Goal: Information Seeking & Learning: Understand process/instructions

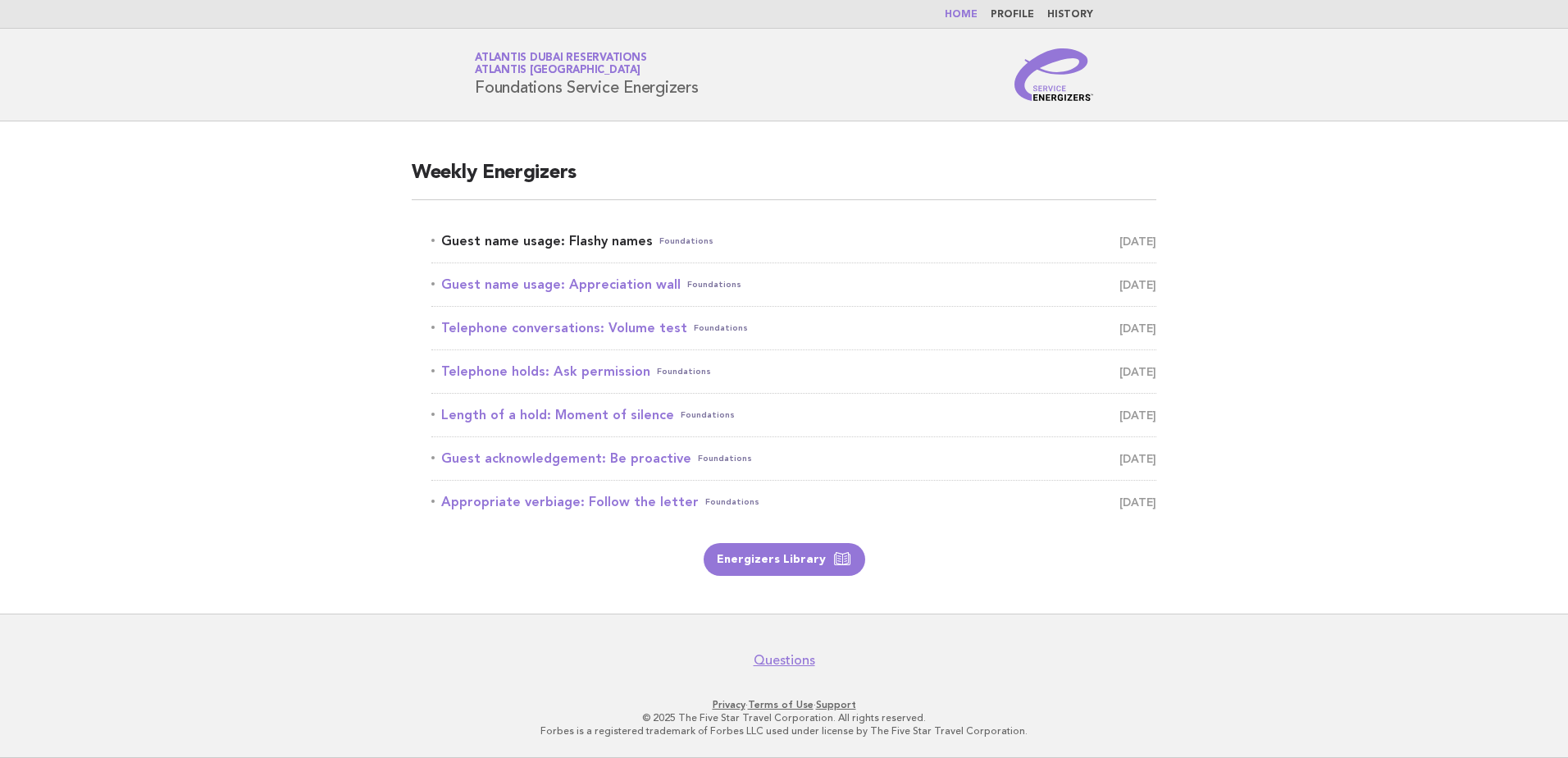
click at [596, 240] on link "Guest name usage: Flashy names Foundations [DATE]" at bounding box center [794, 241] width 725 height 23
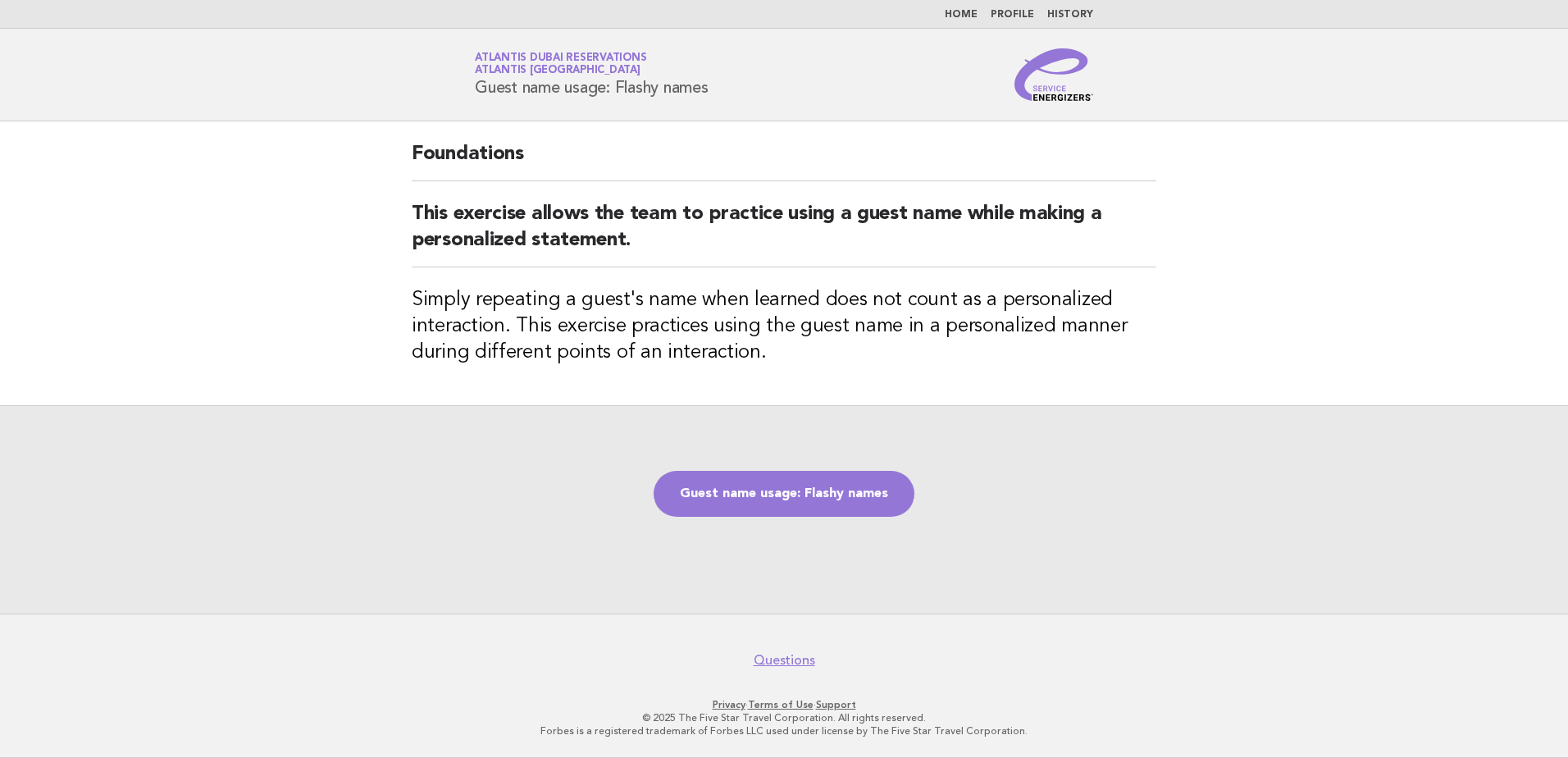
drag, startPoint x: 472, startPoint y: 89, endPoint x: 729, endPoint y: 90, distance: 257.0
click at [729, 90] on div "Service Energizers Atlantis Dubai Reservations Atlantis Dubai Guest name usage:…" at bounding box center [784, 74] width 664 height 52
copy h1 "Guest name usage: Flashy names"
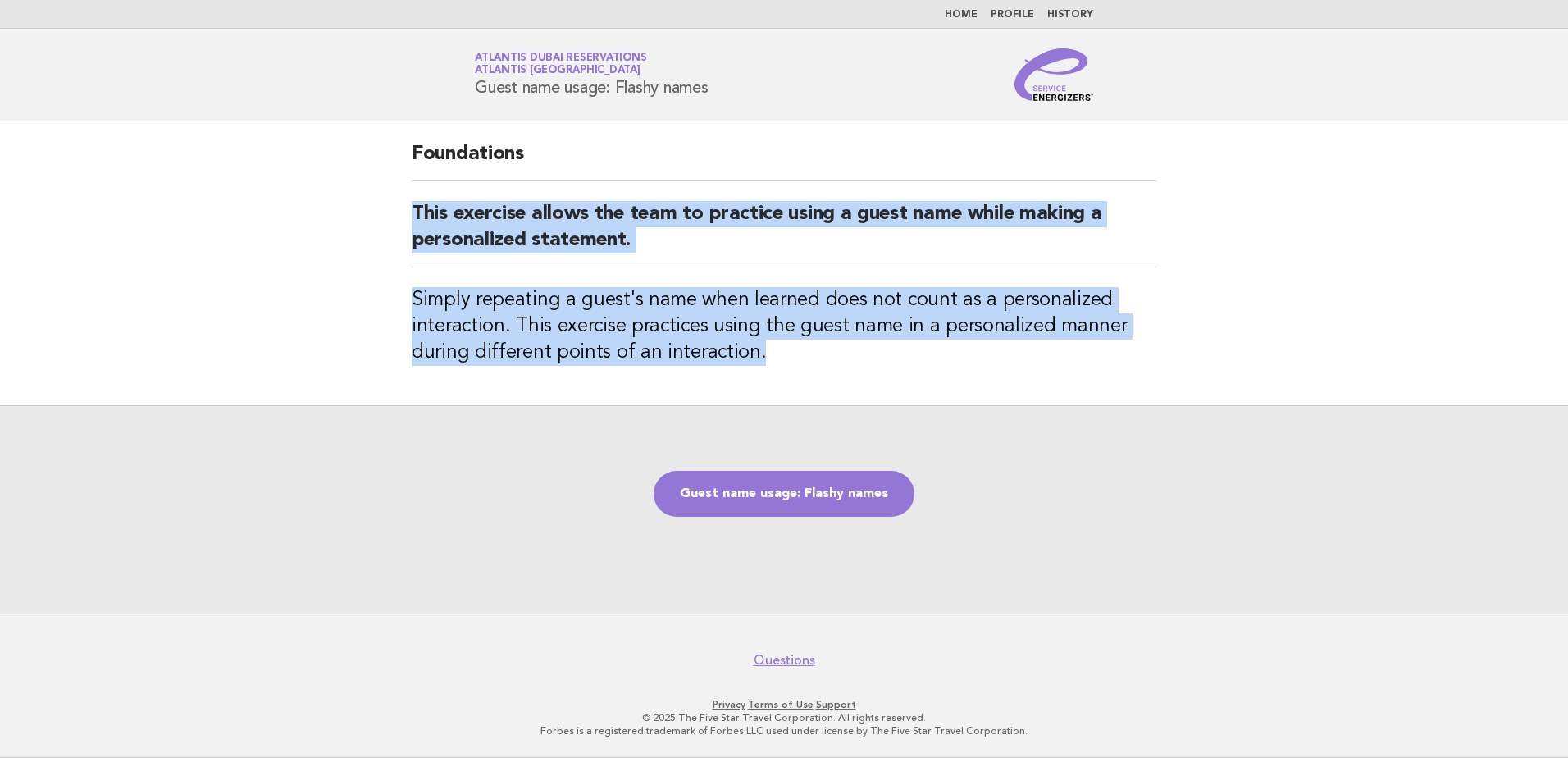
drag, startPoint x: 414, startPoint y: 217, endPoint x: 784, endPoint y: 350, distance: 393.2
click at [784, 350] on div "Foundations This exercise allows the team to practice using a guest name while …" at bounding box center [784, 263] width 784 height 283
copy div "This exercise allows the team to practice using a guest name while making a per…"
click at [811, 475] on link "Guest name usage: Flashy names" at bounding box center [784, 493] width 261 height 46
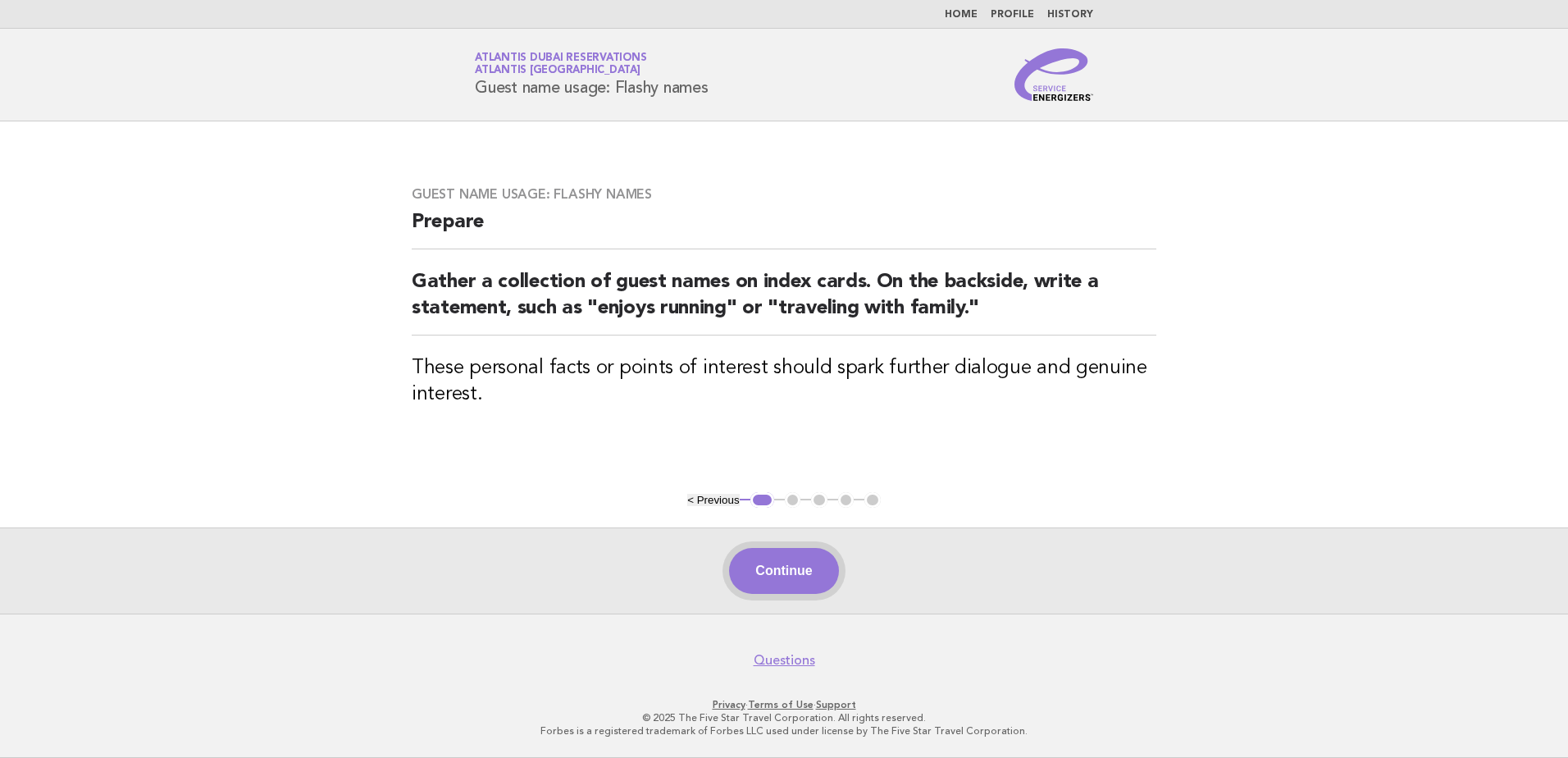
click at [782, 581] on button "Continue" at bounding box center [784, 570] width 109 height 46
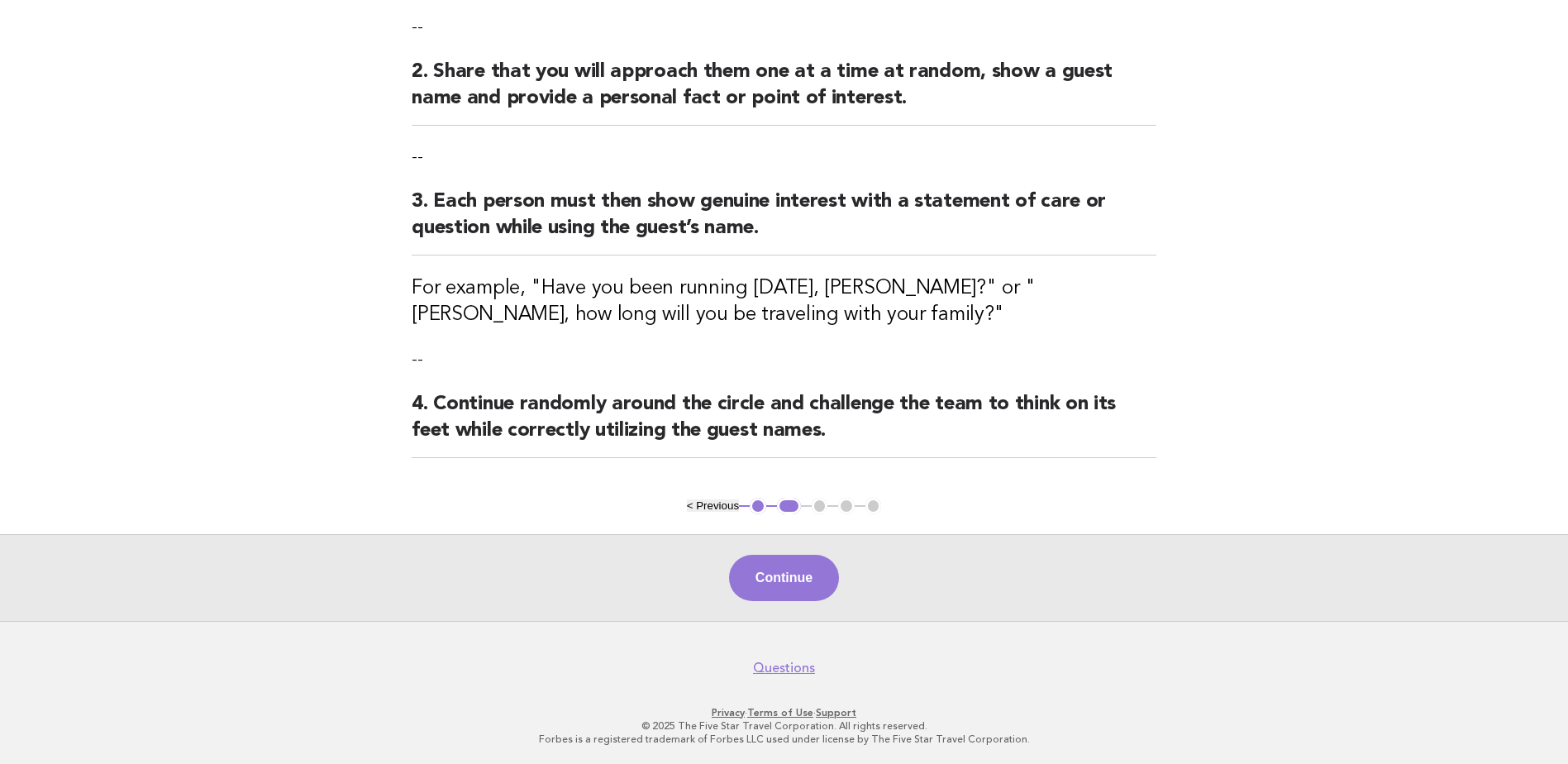
scroll to position [272, 0]
click at [787, 570] on button "Continue" at bounding box center [784, 575] width 110 height 46
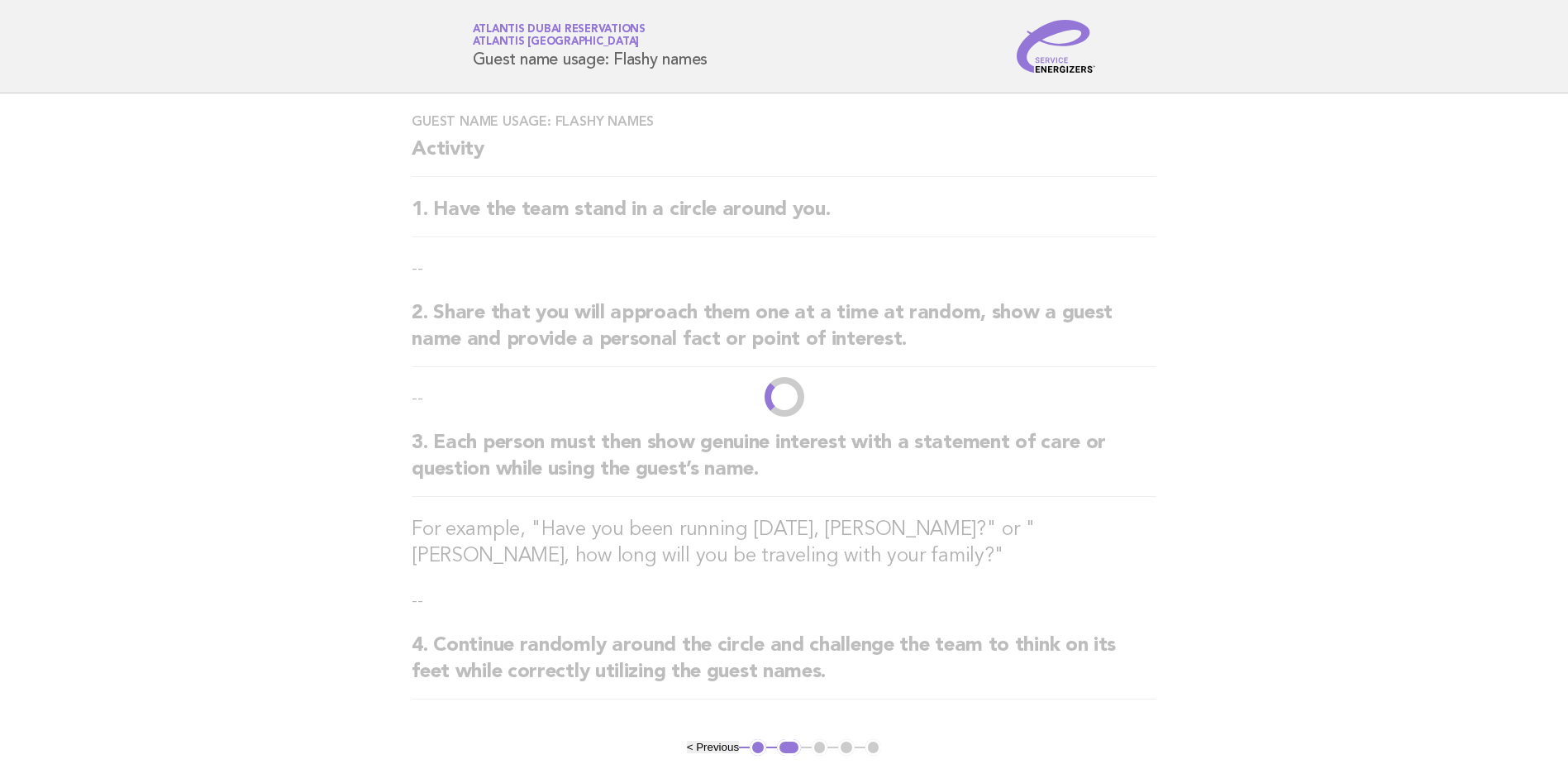
scroll to position [0, 0]
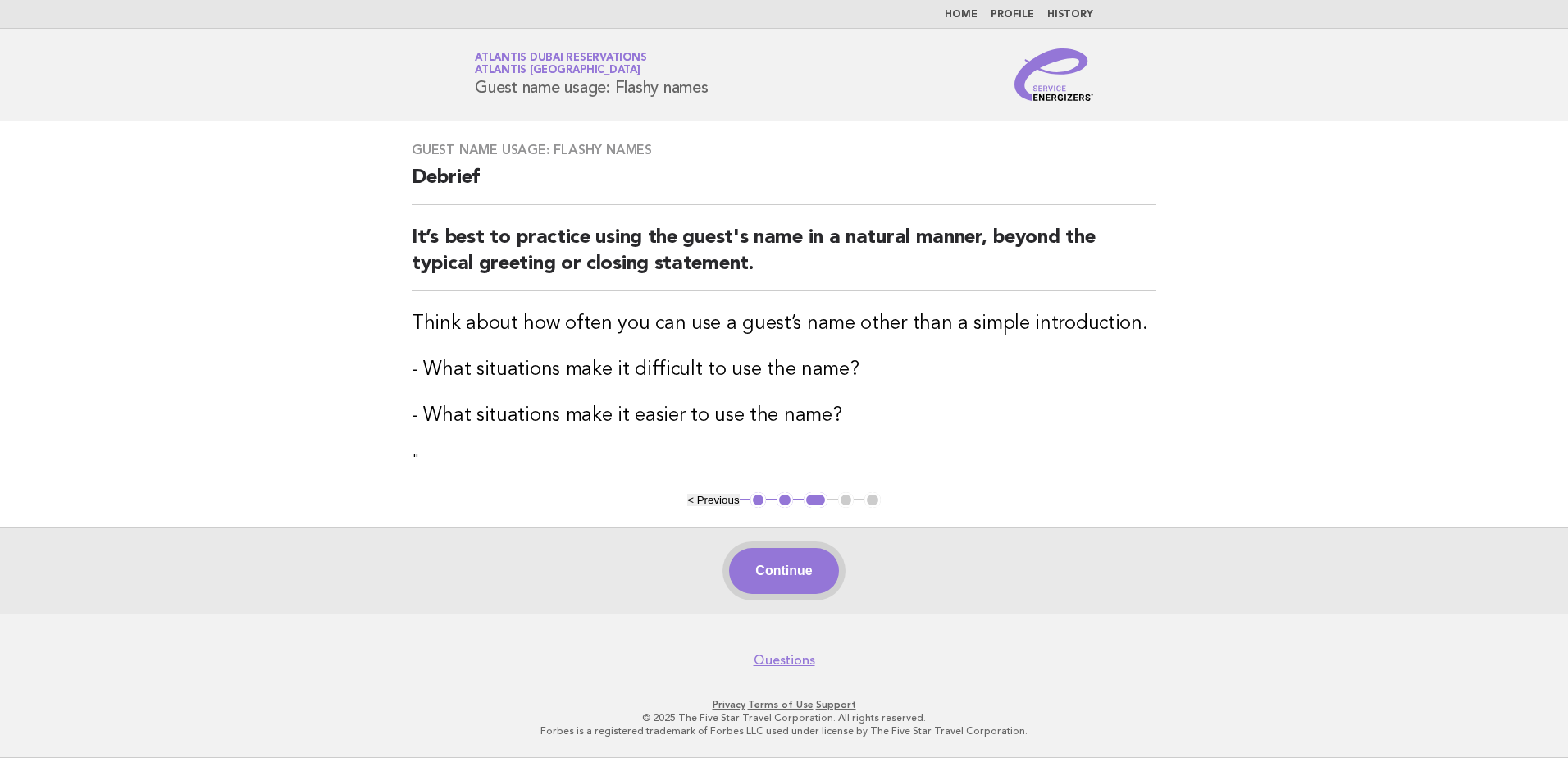
click at [762, 572] on button "Continue" at bounding box center [784, 570] width 109 height 46
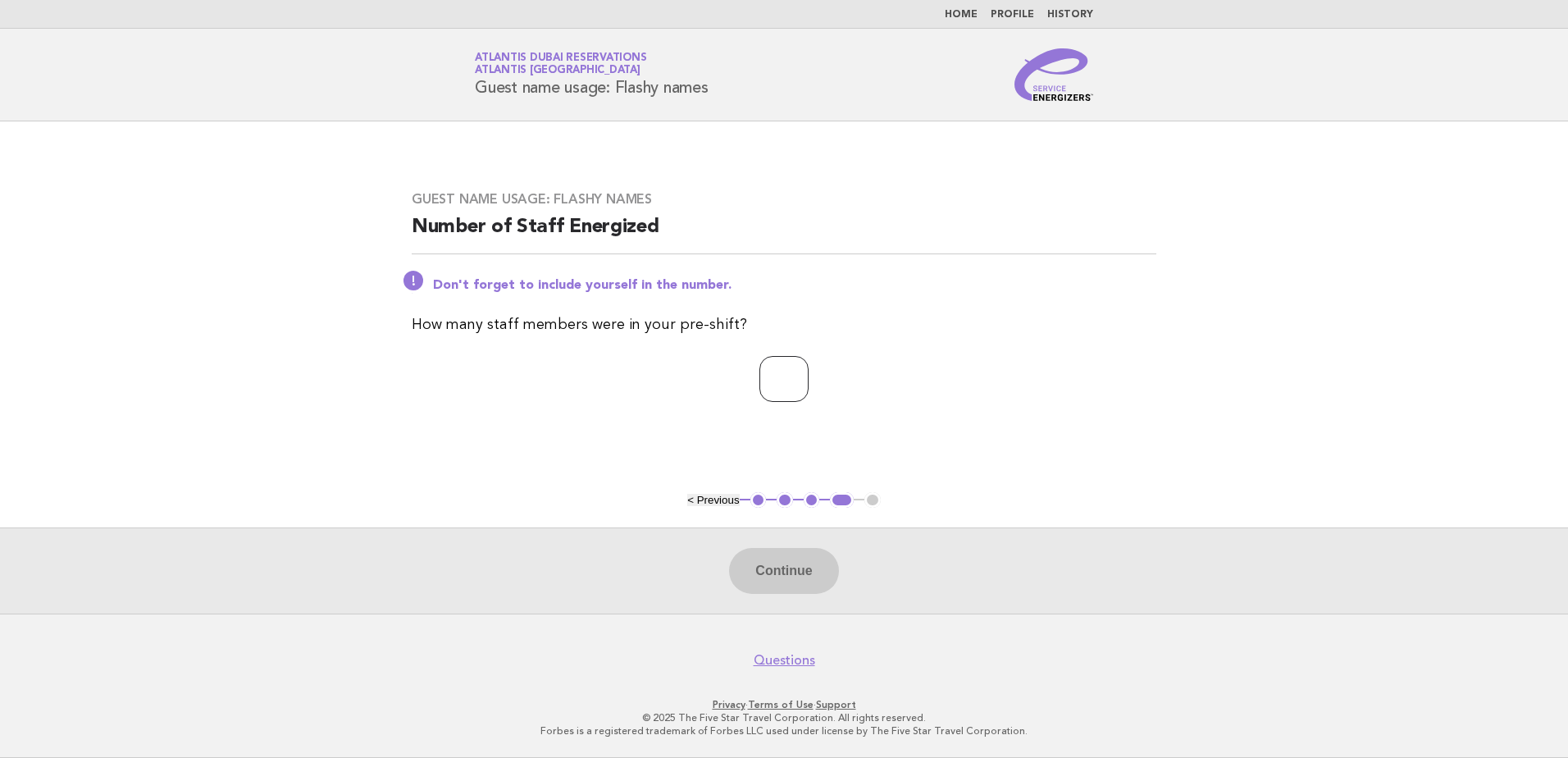
click at [779, 384] on input "number" at bounding box center [784, 379] width 49 height 46
type input "*"
click at [789, 575] on button "Continue" at bounding box center [784, 570] width 109 height 46
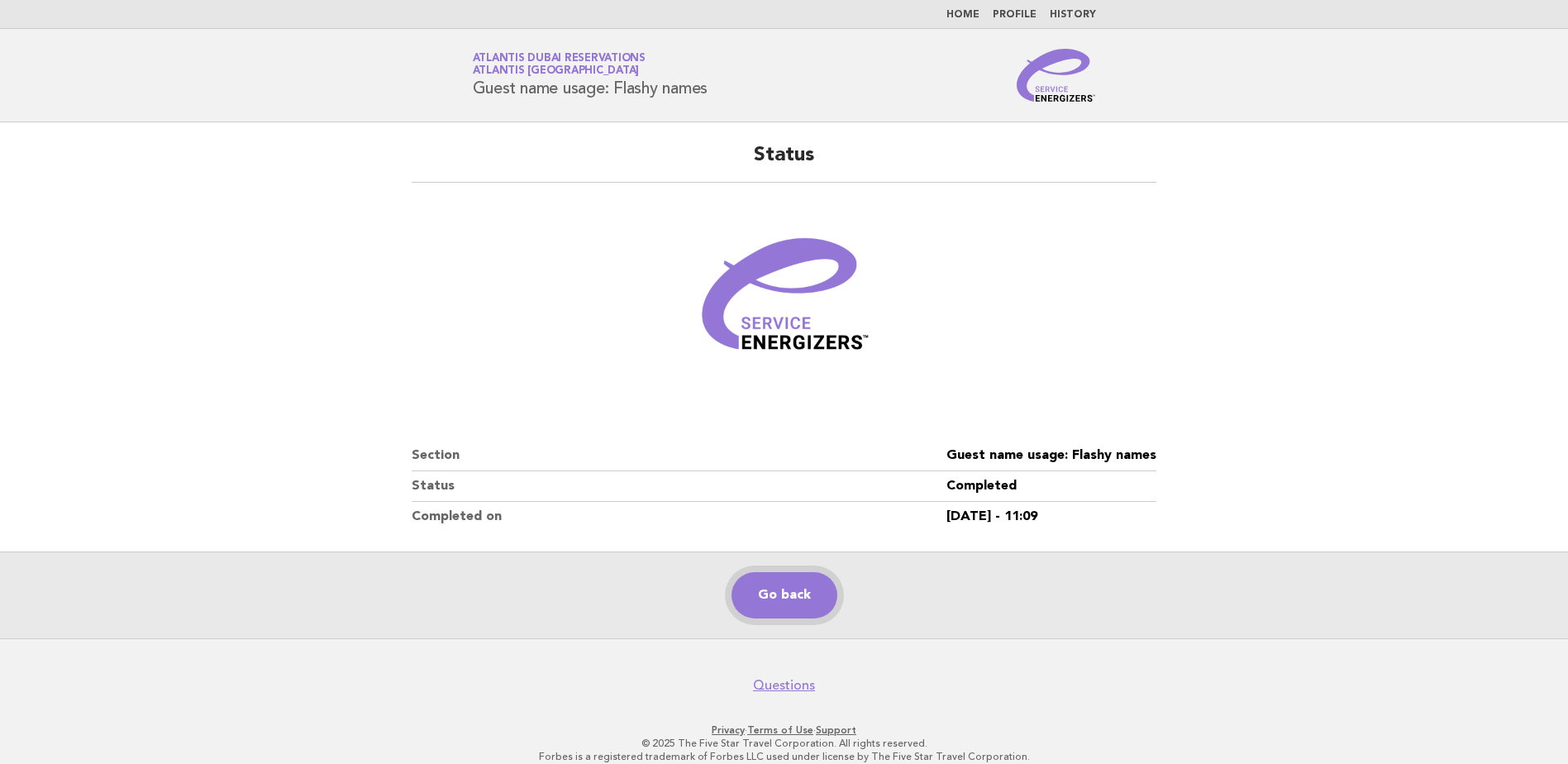
click at [786, 594] on link "Go back" at bounding box center [784, 595] width 106 height 46
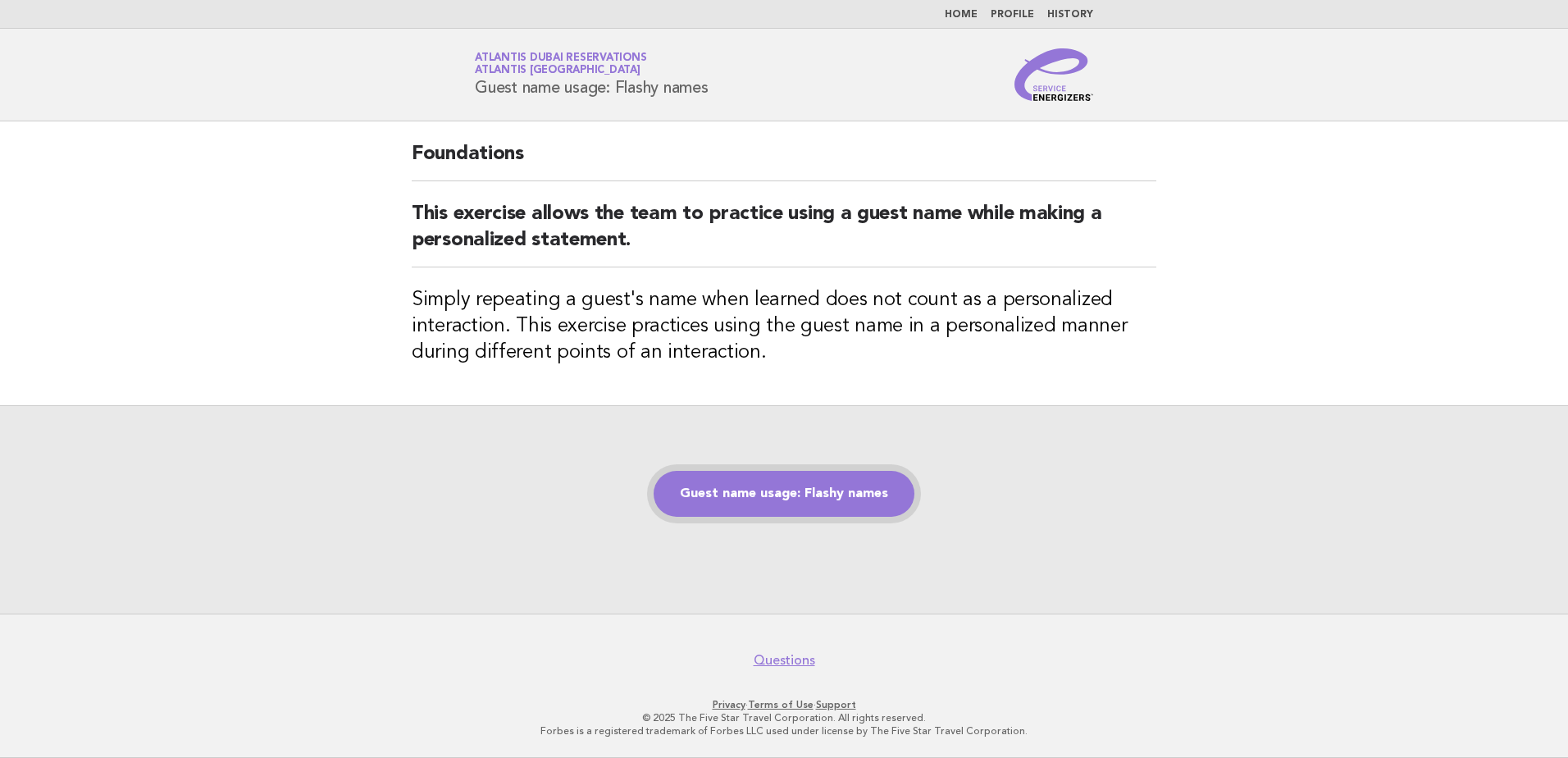
click at [810, 504] on link "Guest name usage: Flashy names" at bounding box center [784, 493] width 261 height 46
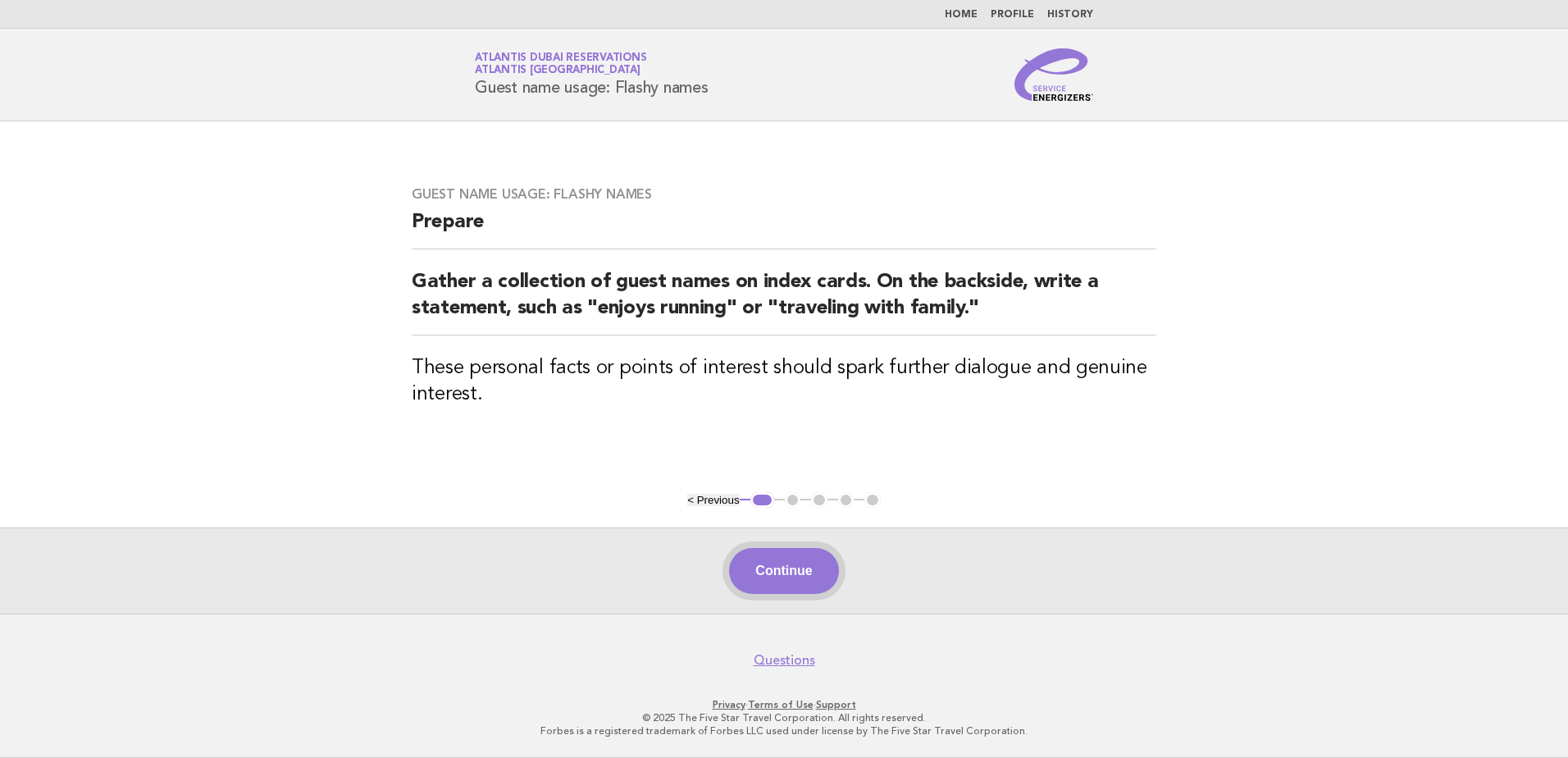
click at [794, 578] on button "Continue" at bounding box center [784, 570] width 109 height 46
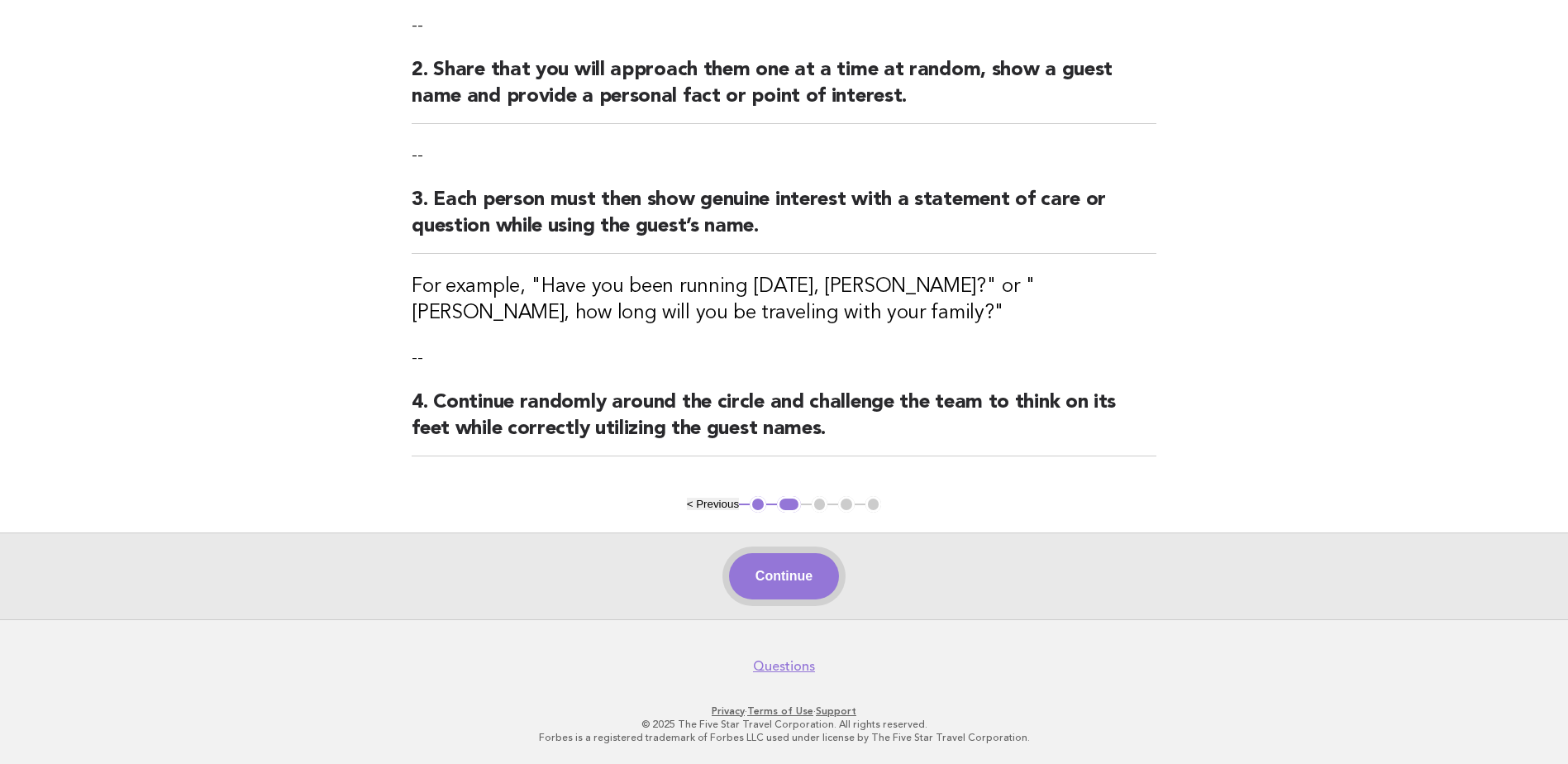
click at [788, 585] on button "Continue" at bounding box center [784, 575] width 110 height 46
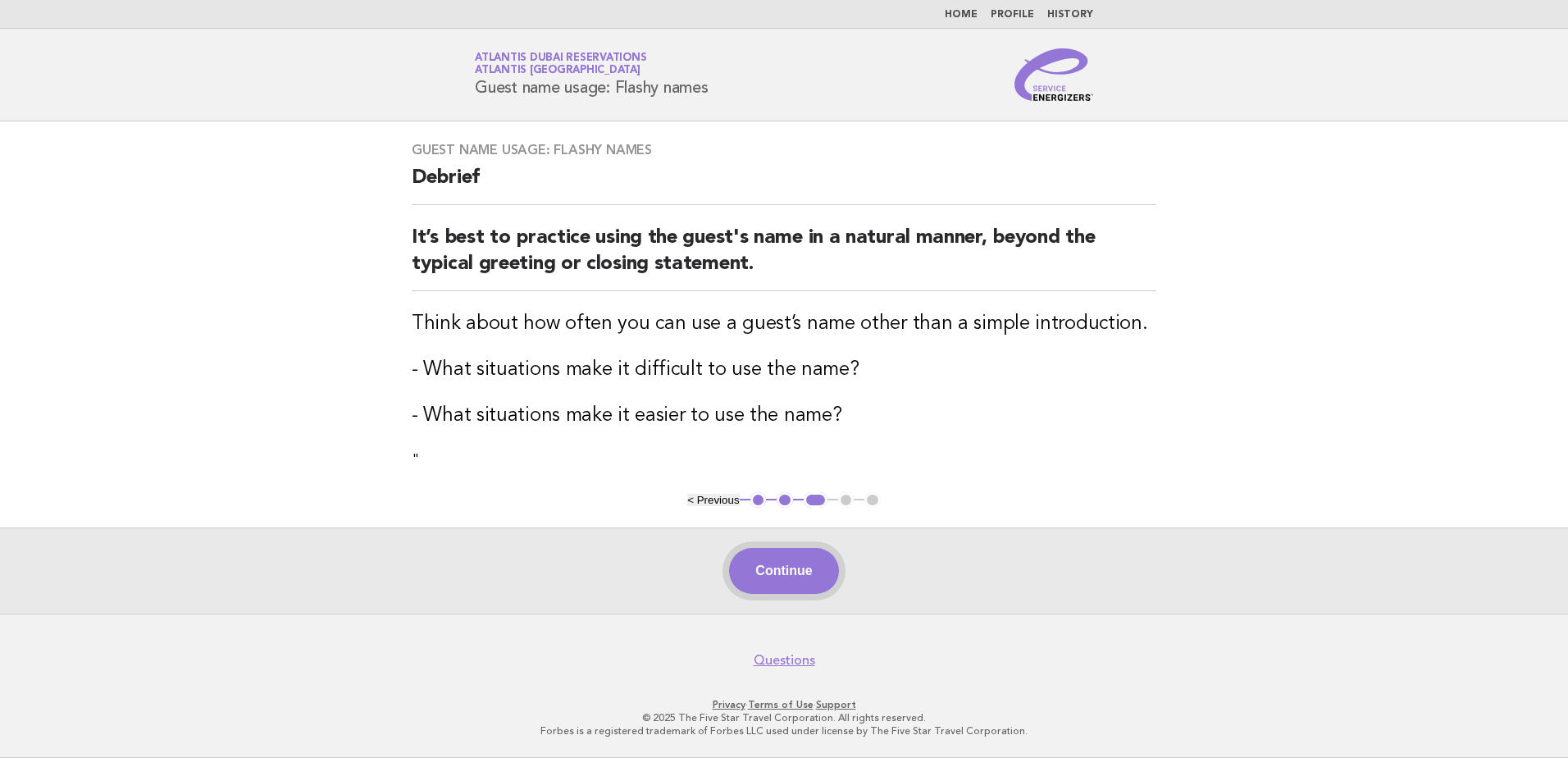
click at [779, 569] on button "Continue" at bounding box center [784, 570] width 109 height 46
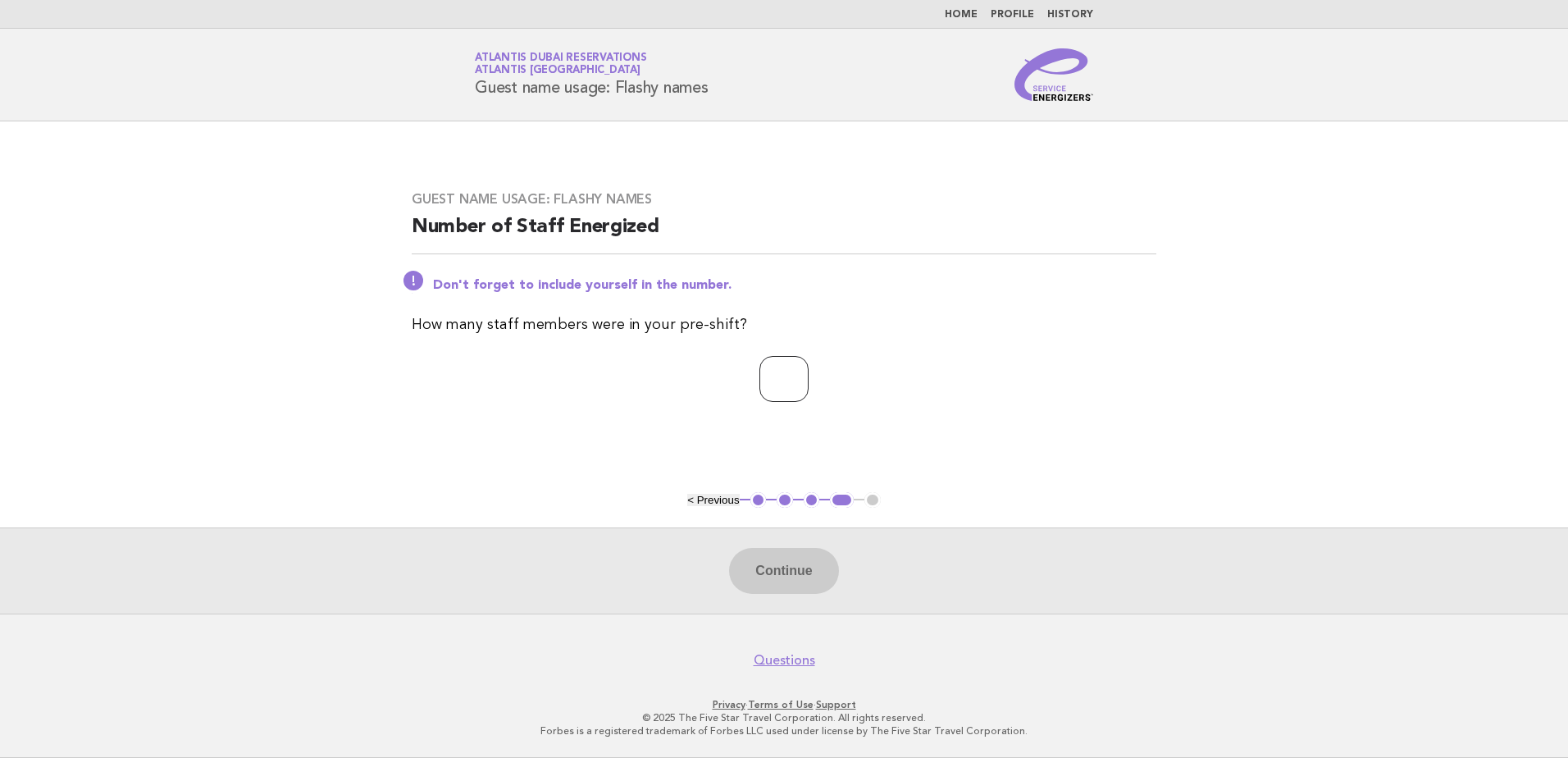
click at [760, 377] on input "number" at bounding box center [784, 379] width 49 height 46
type input "*"
click at [788, 564] on button "Continue" at bounding box center [784, 570] width 109 height 46
